Goal: Information Seeking & Learning: Learn about a topic

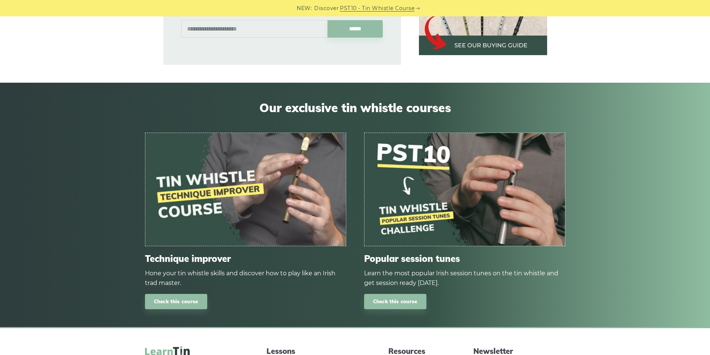
scroll to position [596, 0]
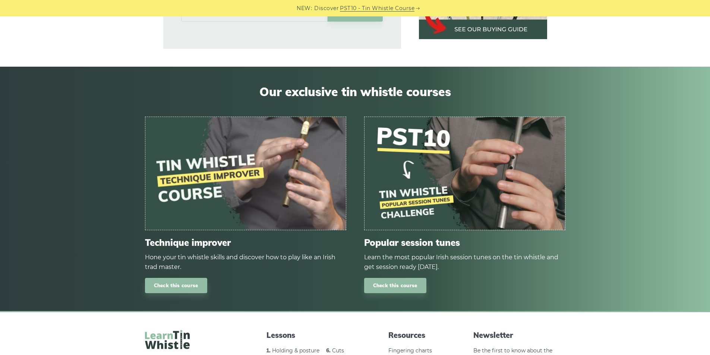
click at [413, 154] on img at bounding box center [464, 173] width 200 height 113
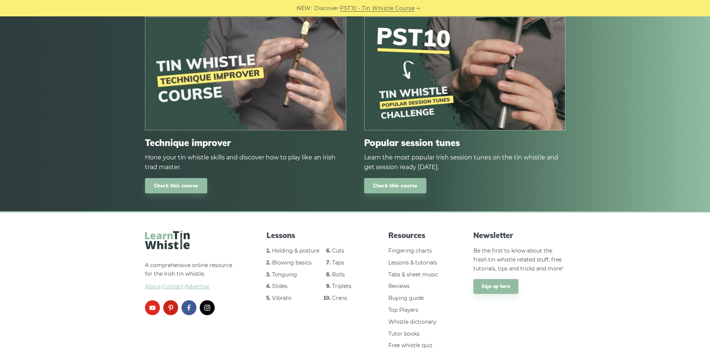
scroll to position [708, 0]
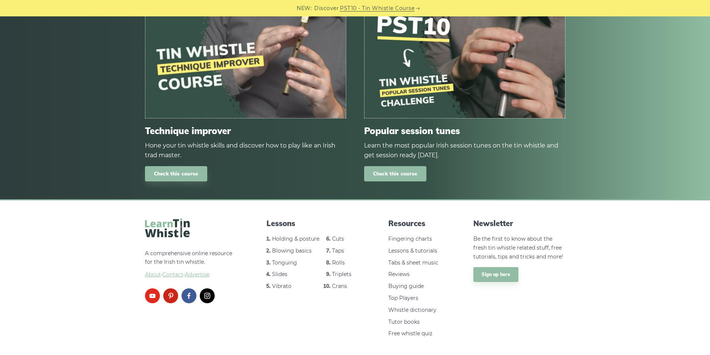
click at [401, 167] on link "Check this course" at bounding box center [395, 173] width 62 height 15
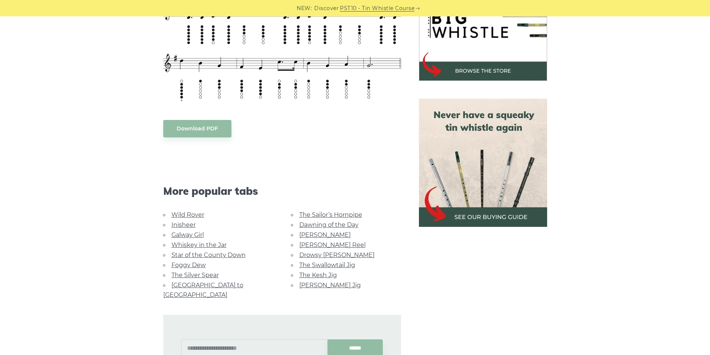
scroll to position [149, 0]
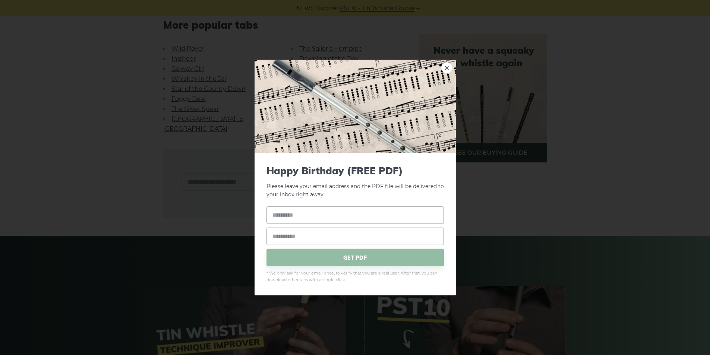
scroll to position [447, 0]
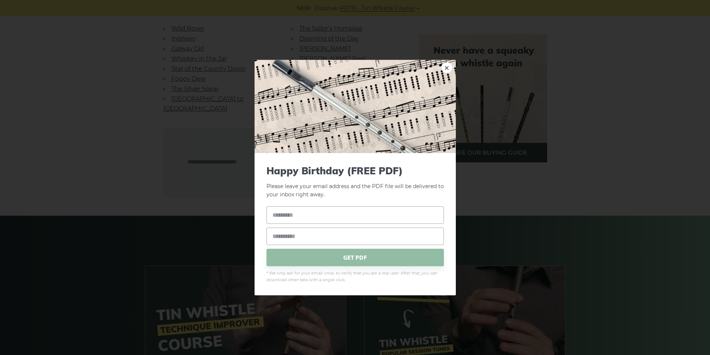
click at [89, 162] on div "× Happy Birthday (FREE PDF) Please leave your email address and the PDF file wi…" at bounding box center [355, 177] width 710 height 355
click at [632, 177] on div "× Happy Birthday (FREE PDF) Please leave your email address and the PDF file wi…" at bounding box center [355, 177] width 710 height 355
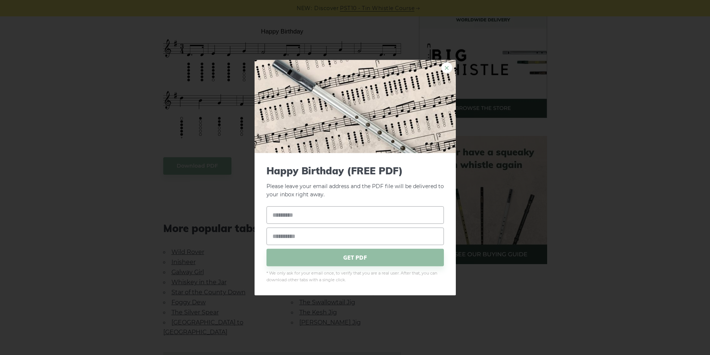
click at [446, 64] on link "×" at bounding box center [446, 67] width 11 height 11
click at [446, 69] on link "×" at bounding box center [446, 67] width 11 height 11
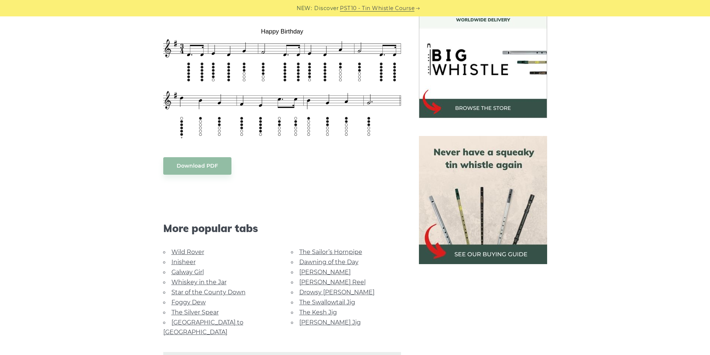
click at [372, 131] on body "NEW: Discover PST10 - Tin Whistle Course Lessons Fingering Charts Tabs & Notes …" at bounding box center [355, 316] width 710 height 1080
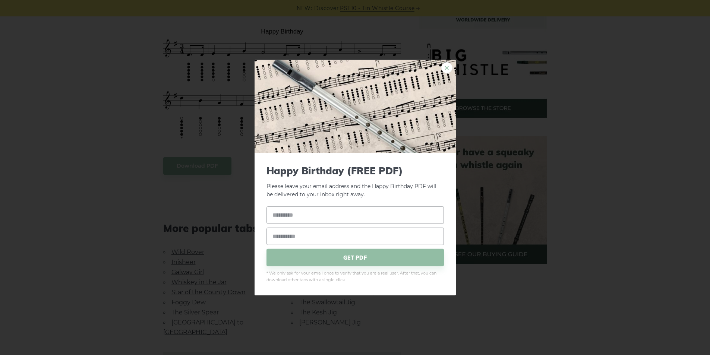
click at [451, 65] on link "×" at bounding box center [446, 67] width 11 height 11
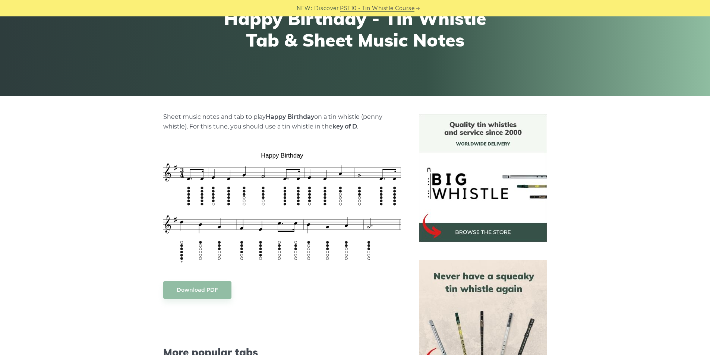
scroll to position [112, 0]
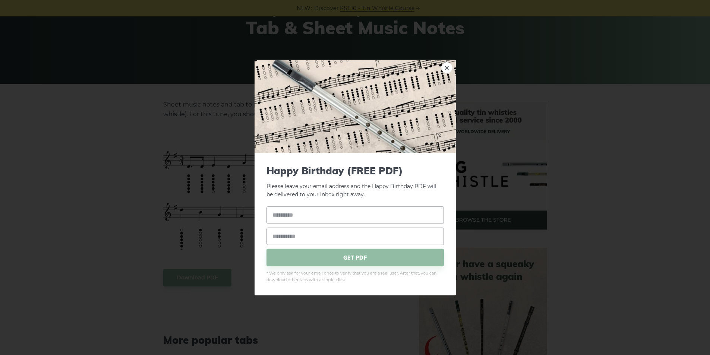
click at [448, 60] on img at bounding box center [355, 106] width 201 height 93
click at [448, 63] on link "×" at bounding box center [446, 67] width 11 height 11
click at [447, 70] on link "×" at bounding box center [446, 67] width 11 height 11
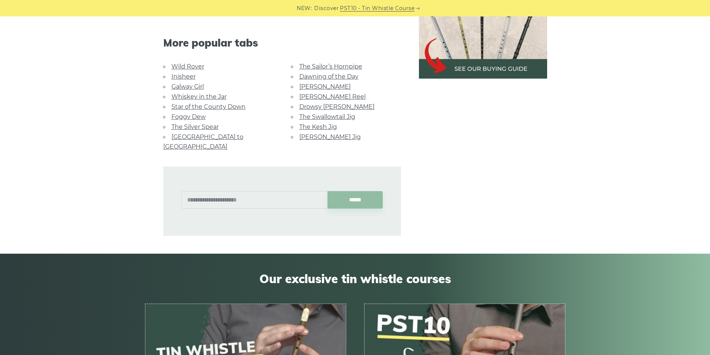
scroll to position [410, 0]
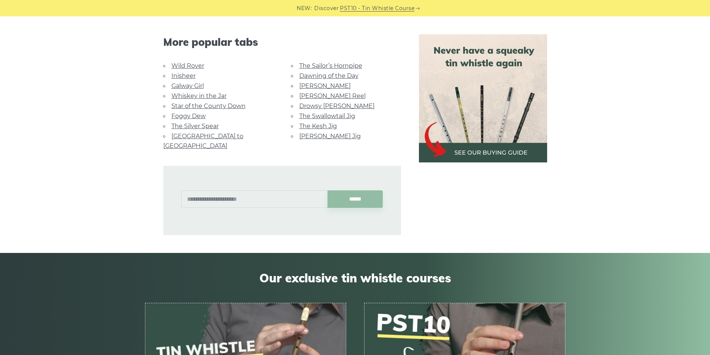
click at [199, 116] on link "Foggy Dew" at bounding box center [188, 116] width 34 height 7
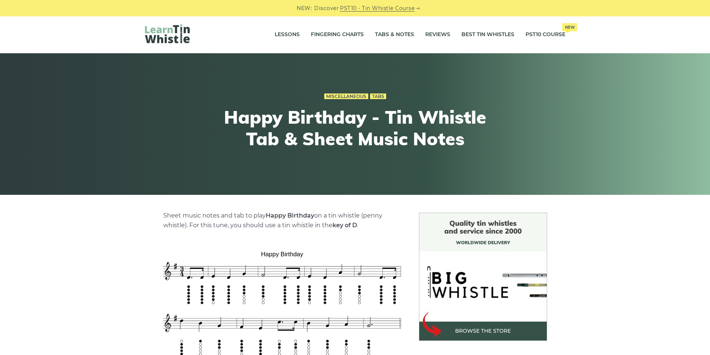
scroll to position [0, 0]
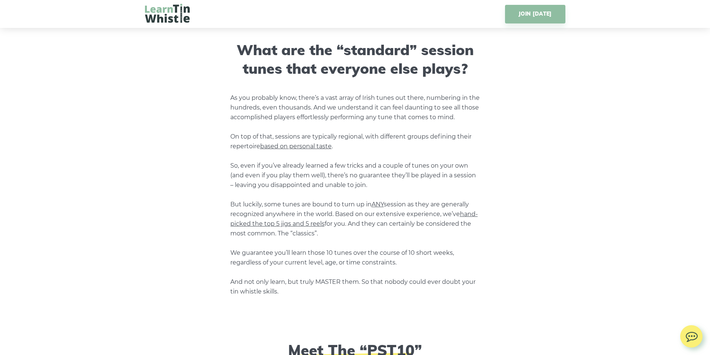
scroll to position [559, 0]
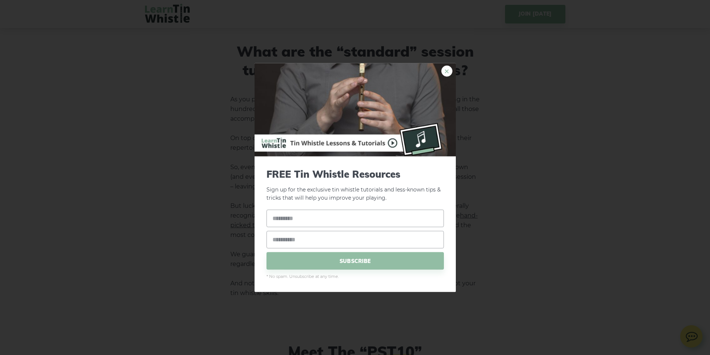
click at [449, 76] on link "×" at bounding box center [446, 70] width 11 height 11
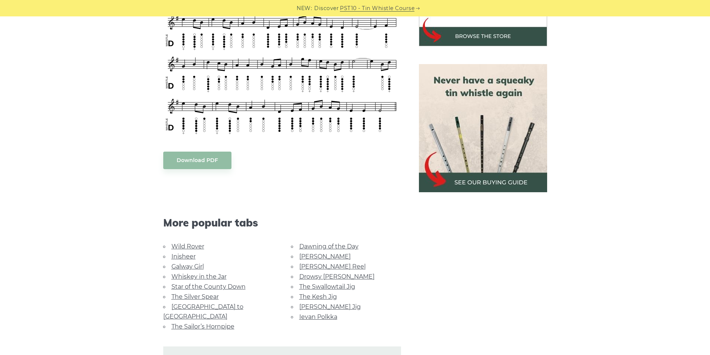
scroll to position [298, 0]
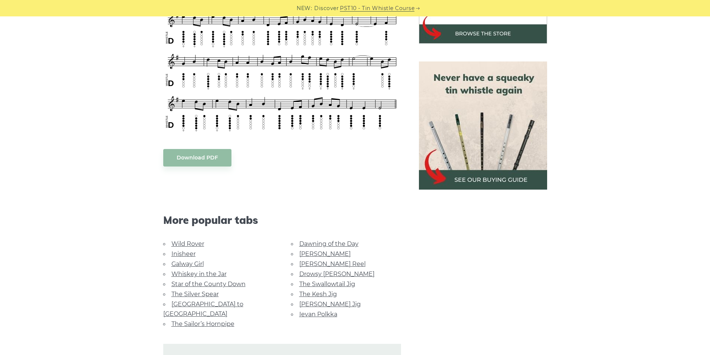
click at [189, 243] on link "Wild Rover" at bounding box center [187, 243] width 33 height 7
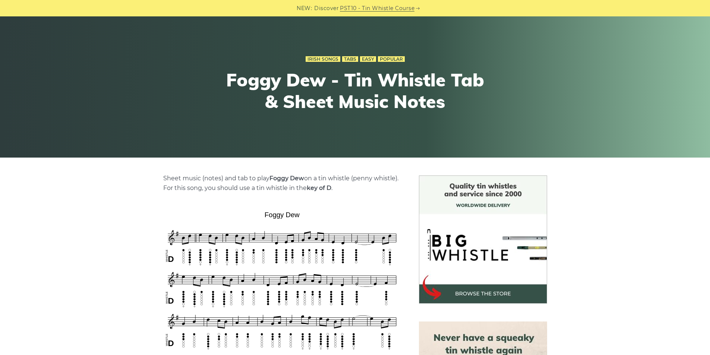
scroll to position [0, 0]
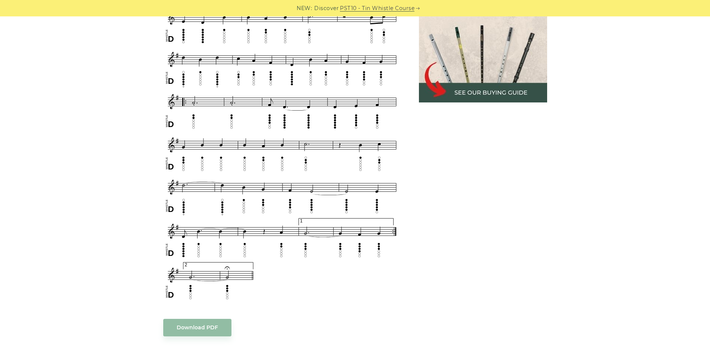
scroll to position [410, 0]
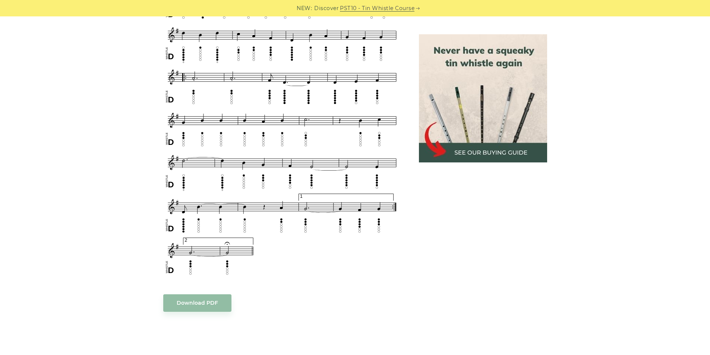
click at [490, 152] on img at bounding box center [483, 98] width 128 height 128
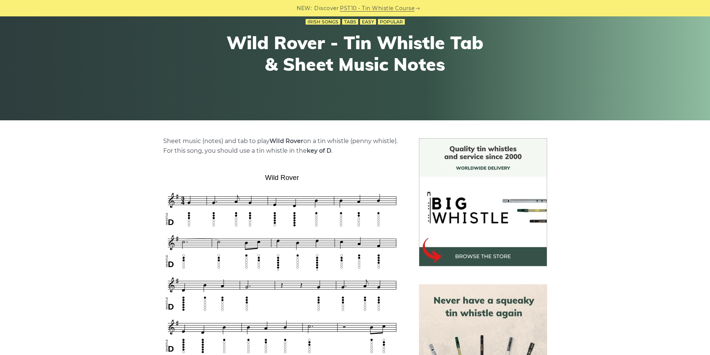
scroll to position [75, 0]
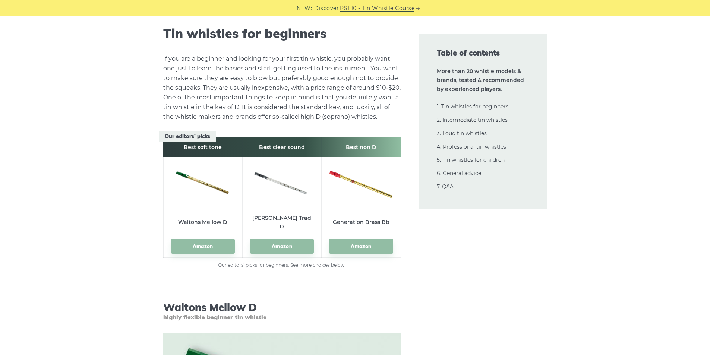
scroll to position [1006, 0]
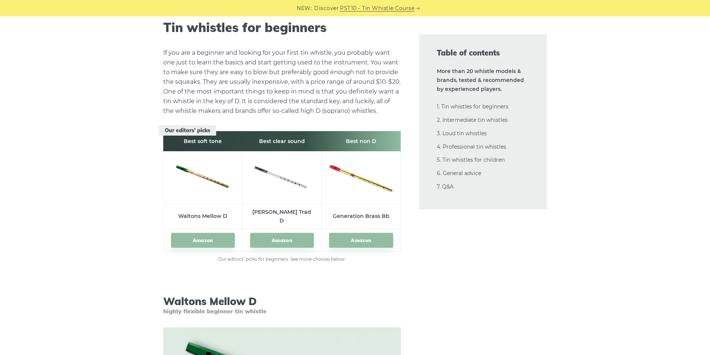
click at [212, 188] on img at bounding box center [203, 176] width 64 height 30
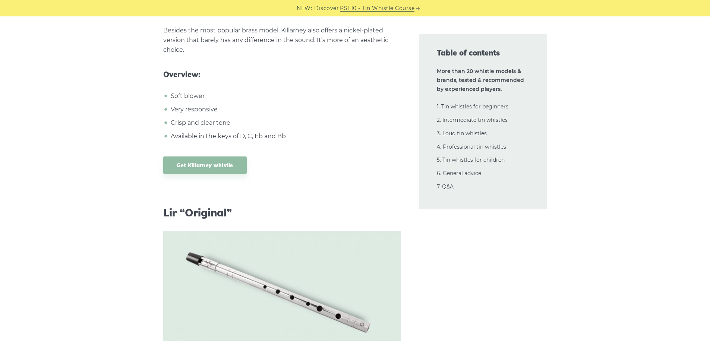
scroll to position [4919, 0]
